Goal: Transaction & Acquisition: Purchase product/service

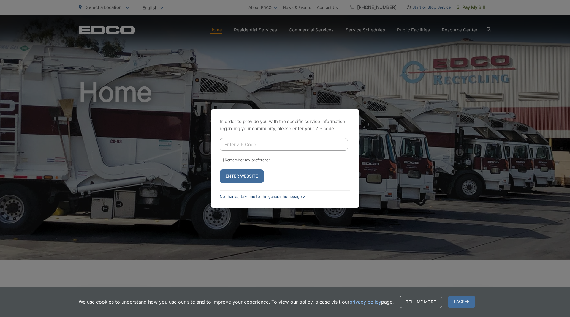
click at [261, 197] on link "No thanks, take me to the general homepage >" at bounding box center [263, 196] width 86 height 4
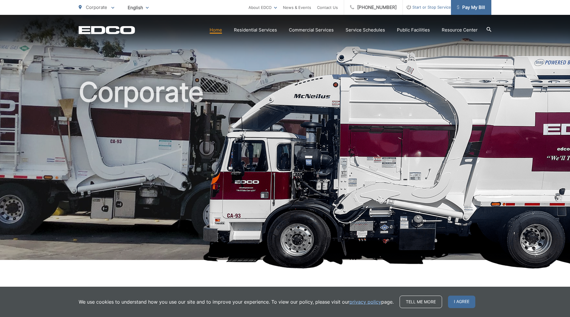
click at [473, 10] on span "Pay My Bill" at bounding box center [471, 7] width 28 height 7
click at [481, 11] on link "Pay My Bill" at bounding box center [471, 7] width 40 height 15
drag, startPoint x: 438, startPoint y: 303, endPoint x: 439, endPoint y: 289, distance: 14.0
click at [448, 302] on span "I agree" at bounding box center [461, 302] width 27 height 12
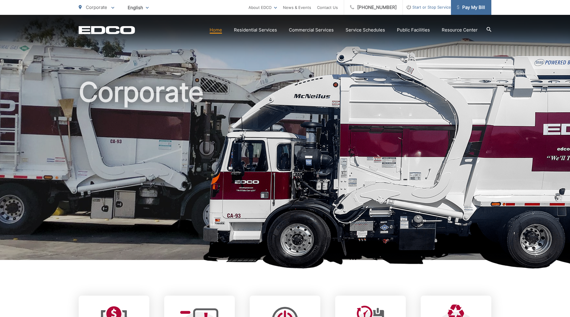
click at [470, 8] on span "Pay My Bill" at bounding box center [471, 7] width 28 height 7
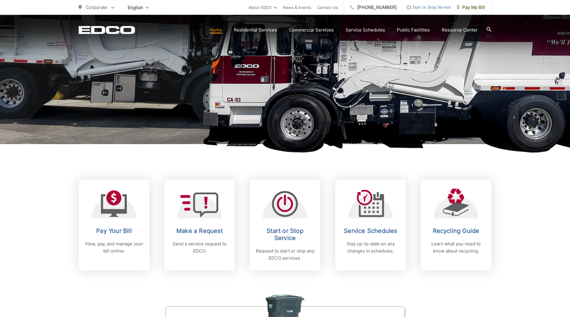
scroll to position [131, 0]
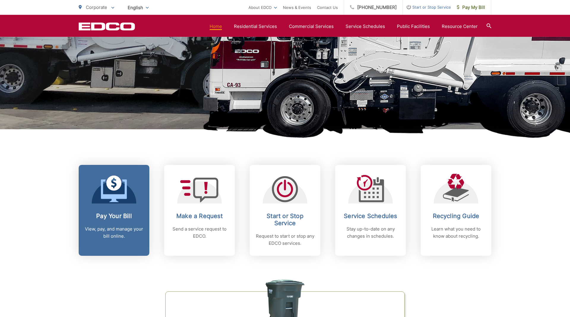
click at [109, 234] on p "View, pay, and manage your bill online." at bounding box center [114, 233] width 59 height 14
click at [117, 214] on h2 "Pay Your Bill" at bounding box center [114, 215] width 59 height 7
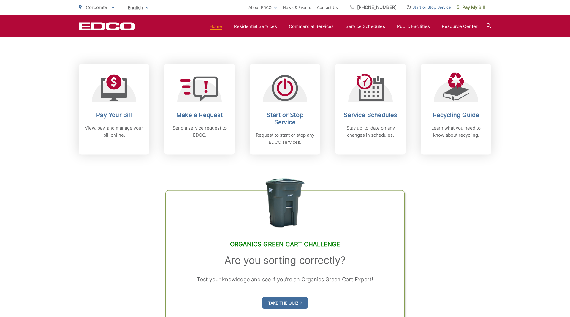
scroll to position [233, 0]
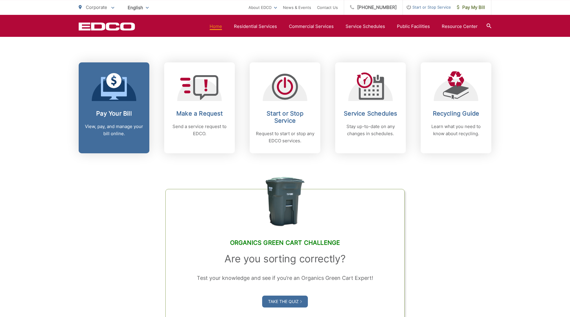
click at [118, 104] on link "Pay Your Bill View, pay, and manage your bill online." at bounding box center [114, 107] width 71 height 91
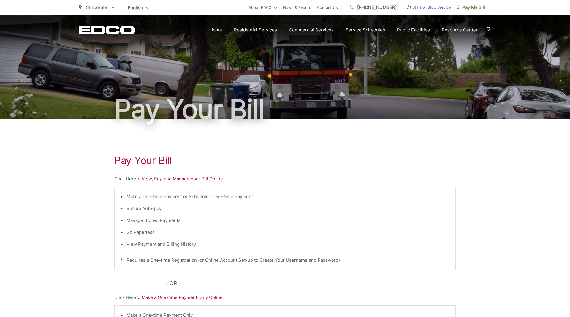
click at [122, 179] on link "Click Here" at bounding box center [125, 178] width 22 height 7
